Goal: Task Accomplishment & Management: Complete application form

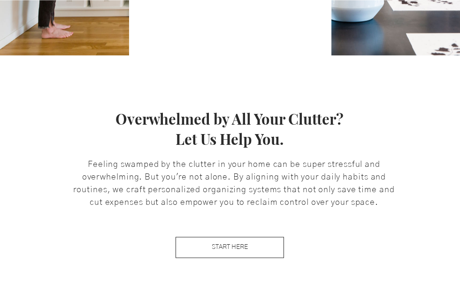
scroll to position [387, 0]
click at [257, 246] on link "START HERE" at bounding box center [230, 247] width 108 height 21
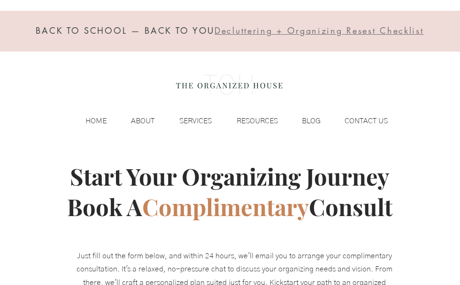
click at [199, 116] on p "SERVICES" at bounding box center [196, 121] width 42 height 14
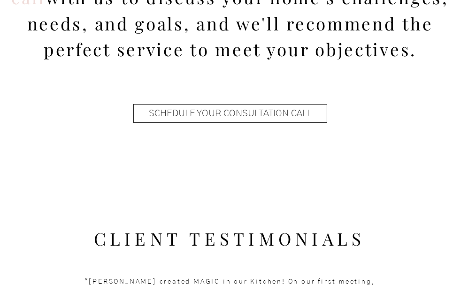
scroll to position [1185, 0]
click at [292, 116] on span "SCHEDULE YOUR CONSULTATION CALL" at bounding box center [230, 114] width 163 height 13
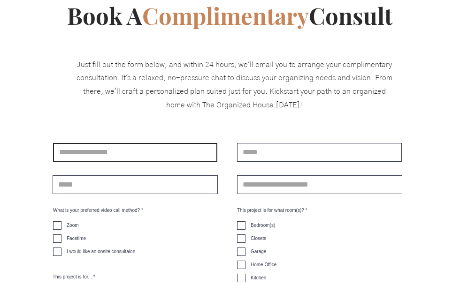
click at [161, 154] on input "main content" at bounding box center [135, 152] width 164 height 19
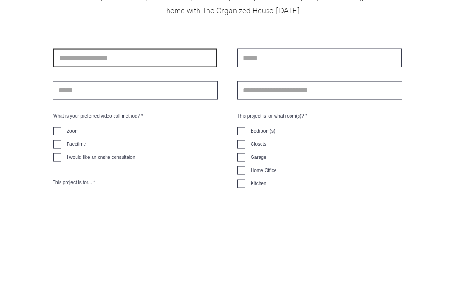
type input "**********"
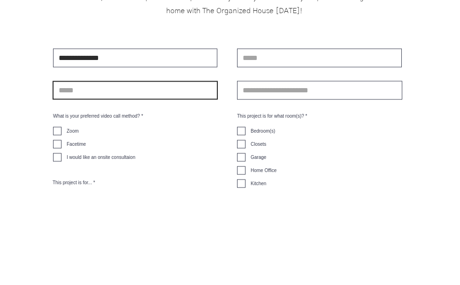
type input "**********"
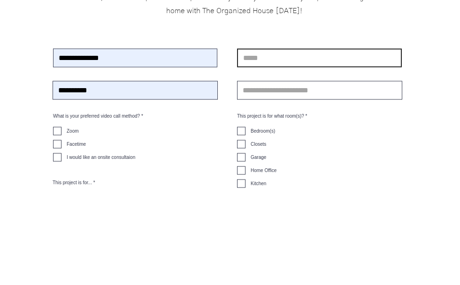
type input "**********"
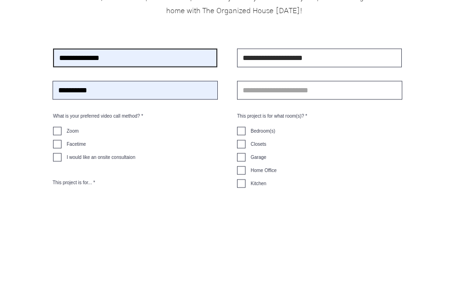
scroll to position [286, 0]
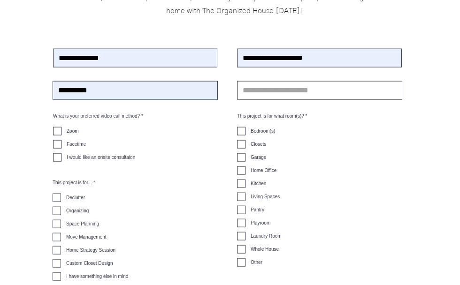
click at [65, 239] on label "Move Management" at bounding box center [80, 237] width 54 height 8
click at [248, 185] on label "Kitchen" at bounding box center [251, 184] width 29 height 8
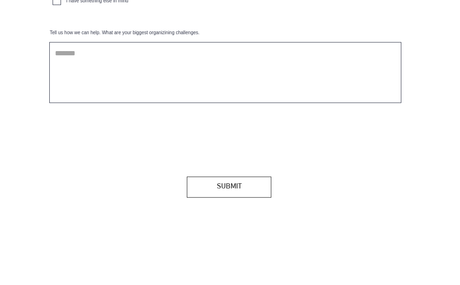
scroll to position [560, 0]
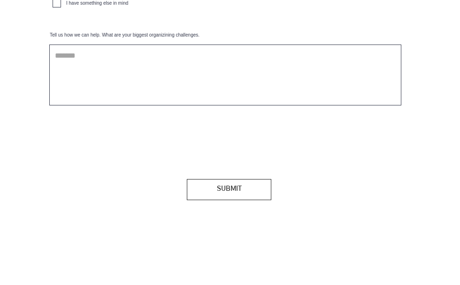
click at [243, 200] on button "SUBMIT" at bounding box center [229, 189] width 85 height 21
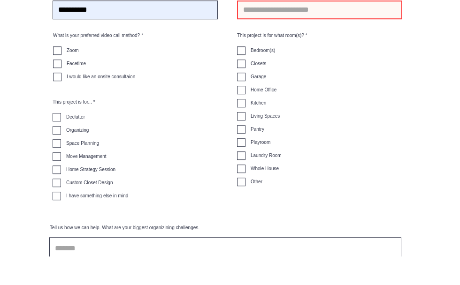
scroll to position [366, 0]
click at [289, 15] on input "main content" at bounding box center [319, 10] width 165 height 19
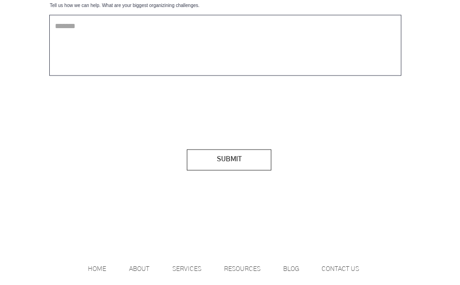
scroll to position [601, 0]
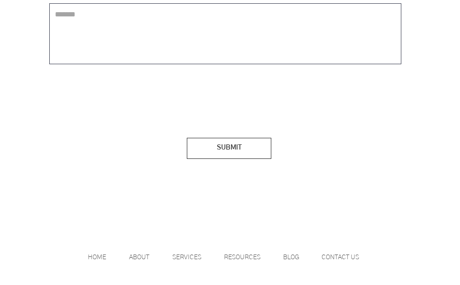
type input "**********"
click at [251, 159] on button "SUBMIT" at bounding box center [229, 148] width 85 height 21
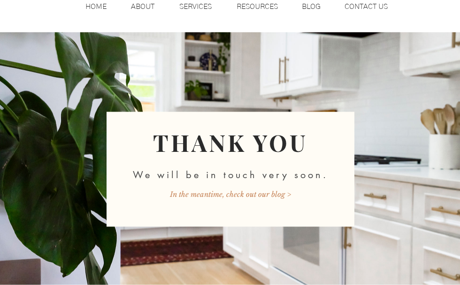
scroll to position [116, 0]
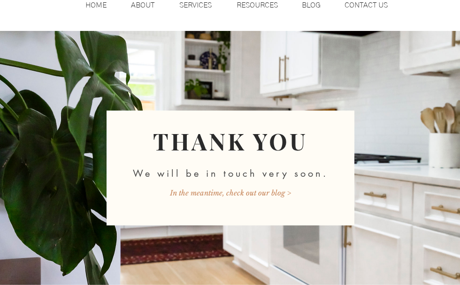
click at [279, 193] on span "In the meantime, check out our blog >" at bounding box center [230, 193] width 121 height 10
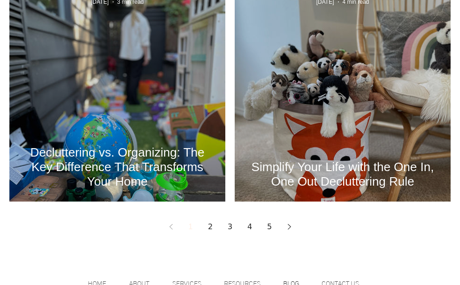
scroll to position [1295, 0]
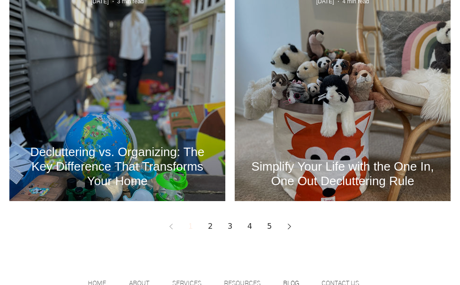
click at [216, 229] on link "2" at bounding box center [210, 226] width 17 height 17
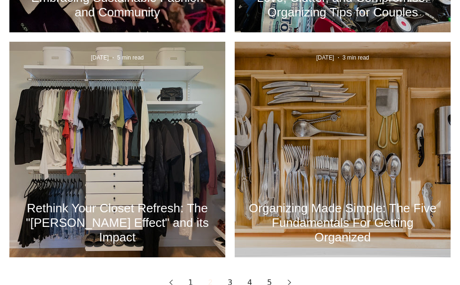
scroll to position [1239, 0]
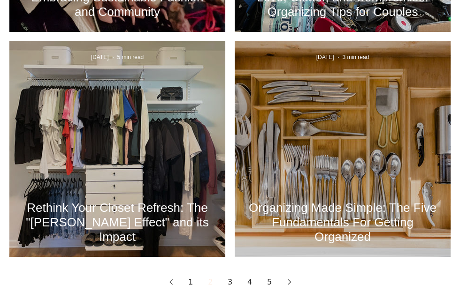
click at [233, 285] on link "3" at bounding box center [230, 282] width 17 height 17
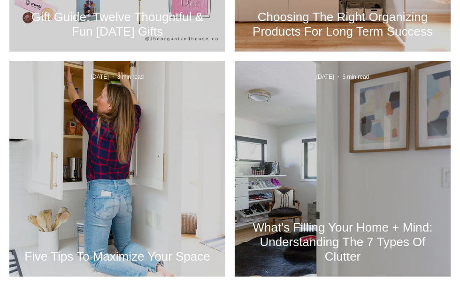
scroll to position [1220, 0]
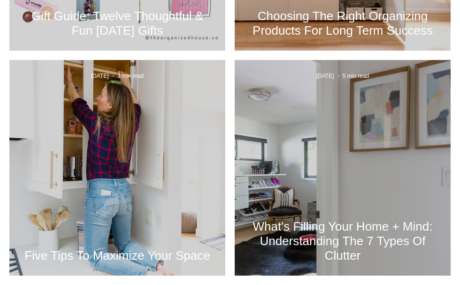
click at [404, 237] on h2 "What's Filling Your Home + Mind: Understanding The 7 Types Of Clutter" at bounding box center [343, 242] width 188 height 44
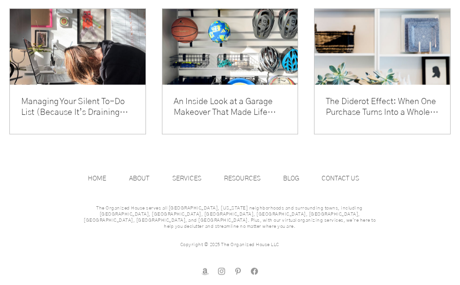
scroll to position [3478, 0]
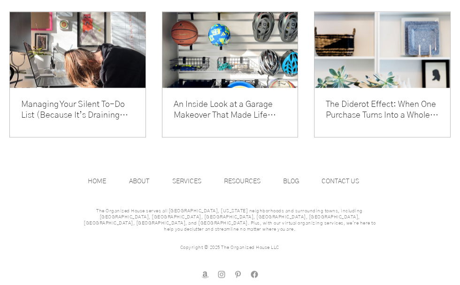
click at [424, 121] on link "The Diderot Effect: When One Purchase Turns Into a Whole New Look (and More Stu…" at bounding box center [382, 111] width 113 height 22
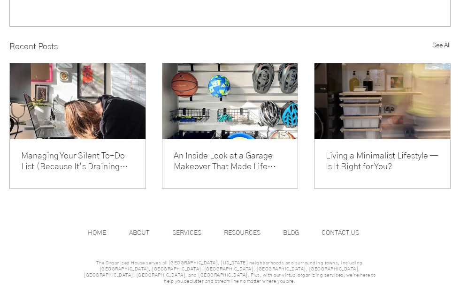
scroll to position [1243, 0]
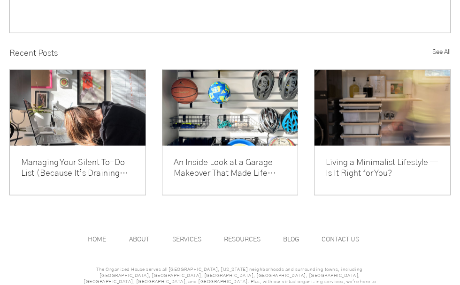
click at [409, 179] on link "Living a Minimalist Lifestyle — Is It Right for You?" at bounding box center [382, 169] width 113 height 22
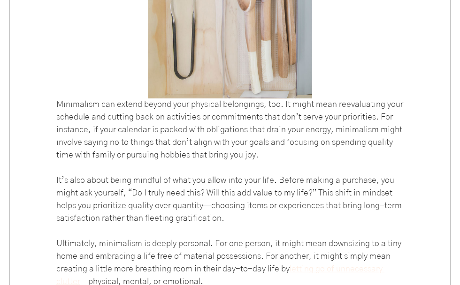
scroll to position [1042, 0]
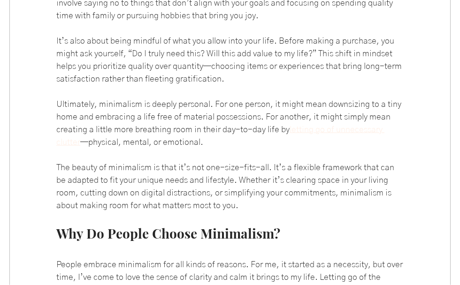
scroll to position [1220, 0]
